Goal: Find specific page/section: Find specific page/section

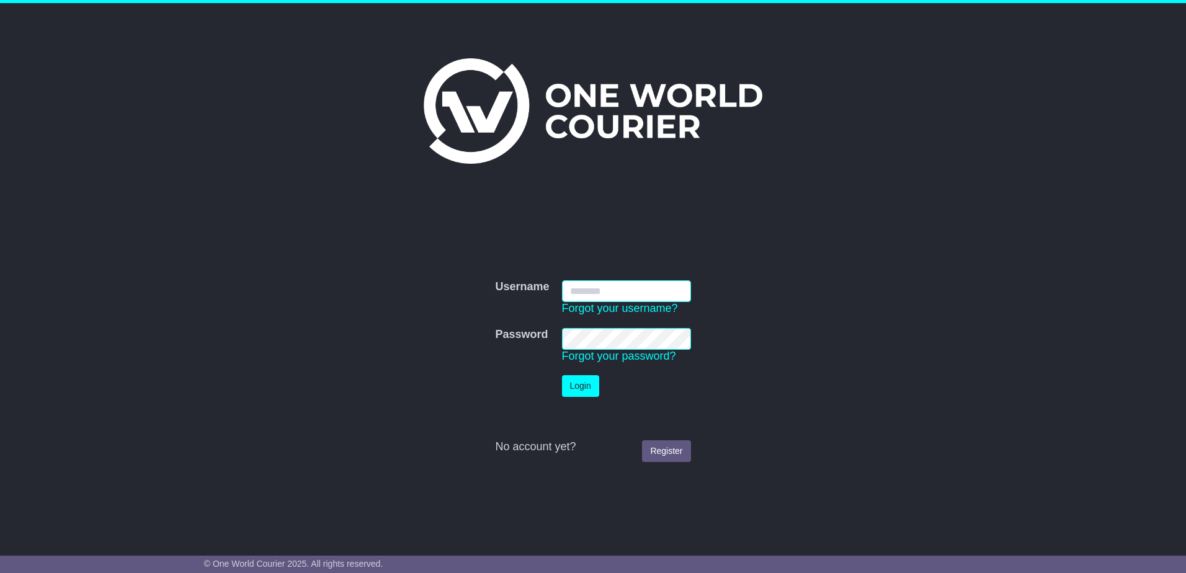
click at [593, 294] on input "Username" at bounding box center [626, 291] width 129 height 22
type input "**********"
click at [577, 388] on button "Login" at bounding box center [580, 386] width 37 height 22
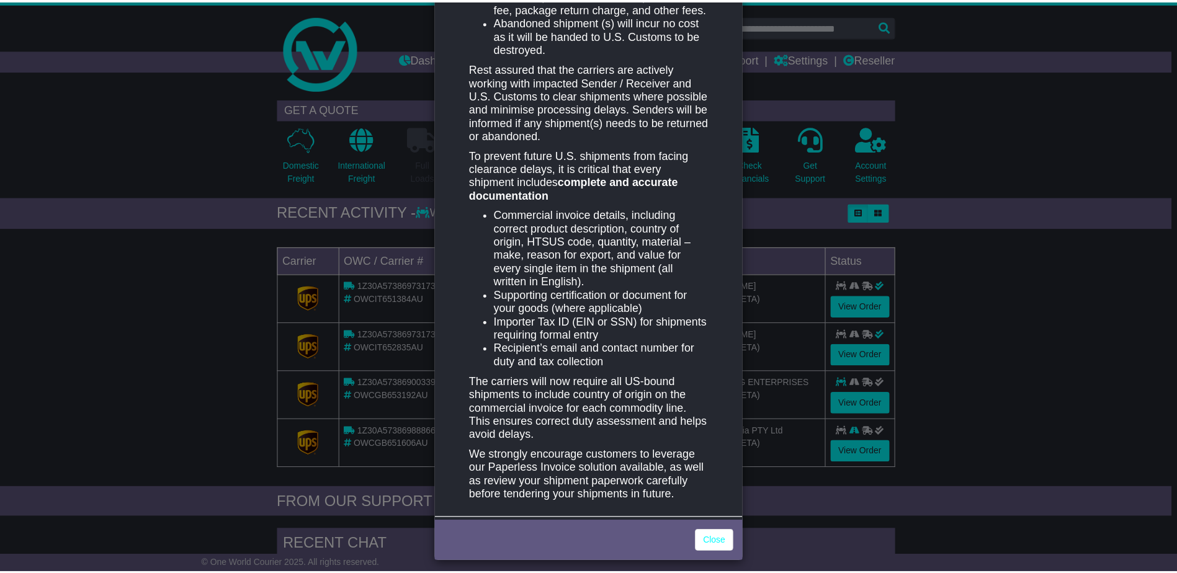
scroll to position [501, 0]
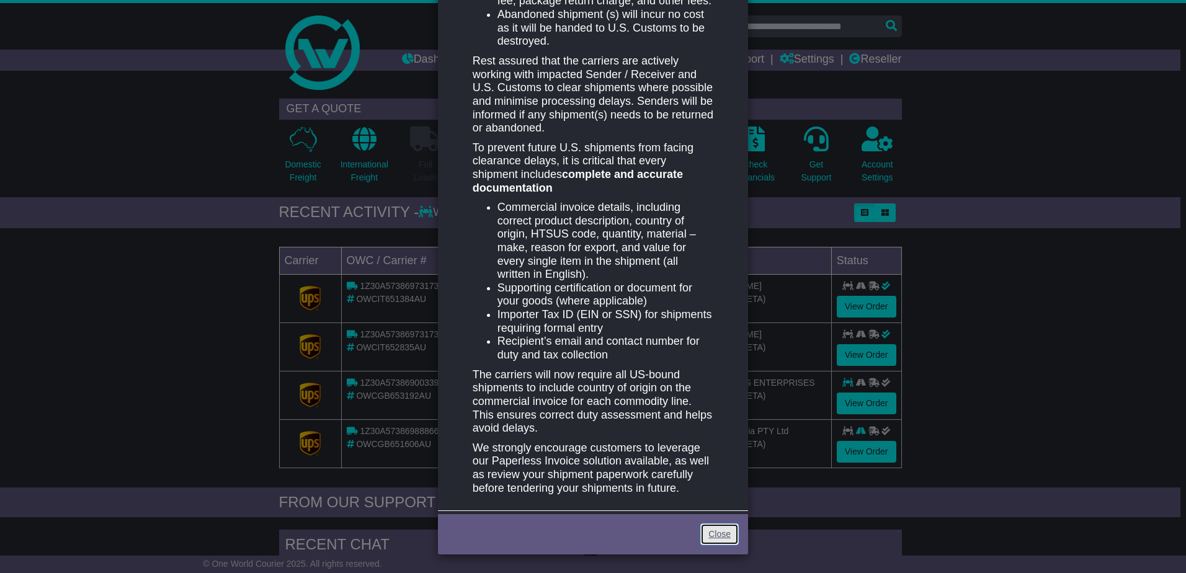
click at [719, 536] on link "Close" at bounding box center [720, 535] width 38 height 22
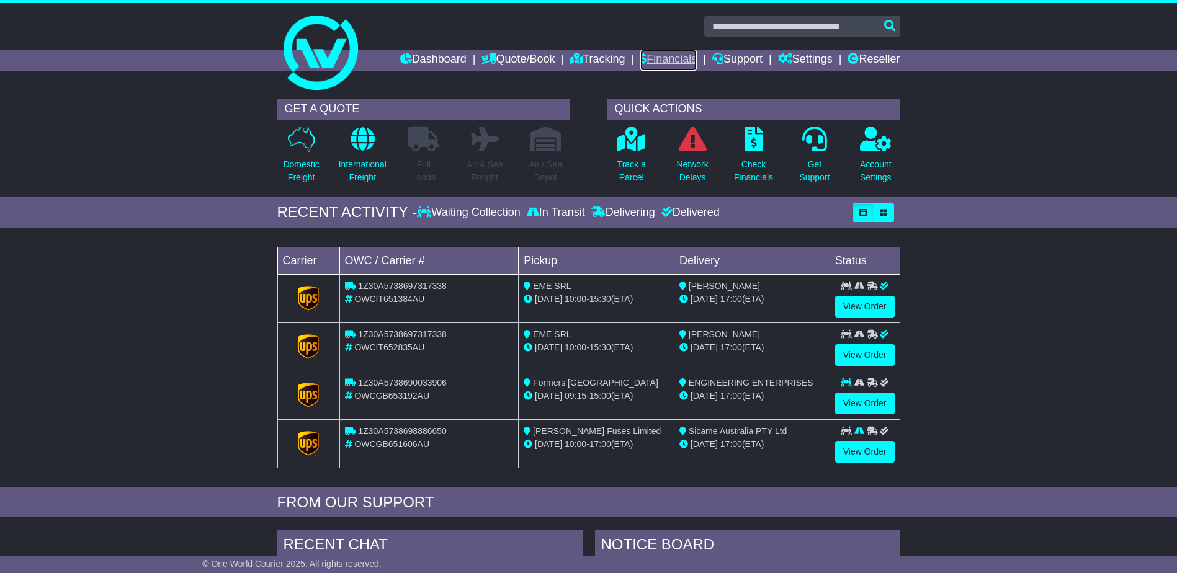
click at [668, 54] on link "Financials" at bounding box center [668, 60] width 56 height 21
